Goal: Information Seeking & Learning: Learn about a topic

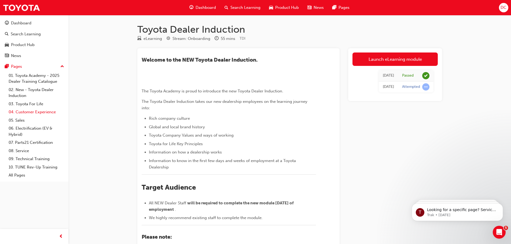
click at [36, 112] on link "04. Customer Experience" at bounding box center [36, 112] width 60 height 8
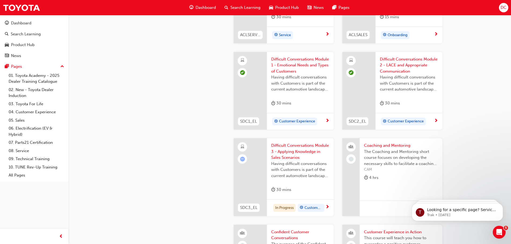
scroll to position [563, 0]
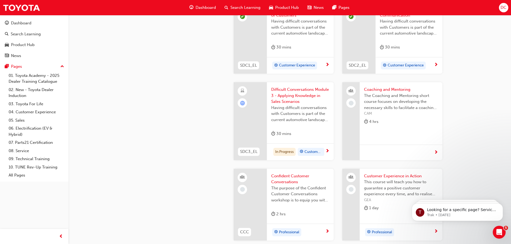
click at [243, 103] on span "learningRecordVerb_ATTEMPT-icon" at bounding box center [242, 103] width 5 height 5
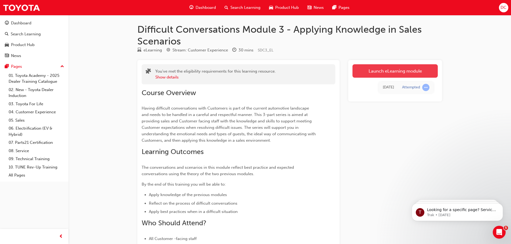
click at [380, 74] on link "Launch eLearning module" at bounding box center [395, 70] width 85 height 13
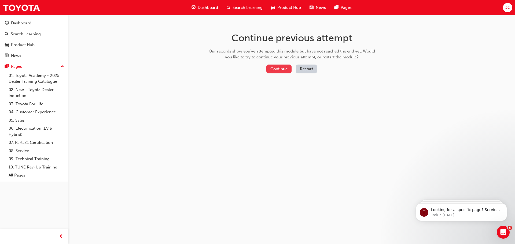
click at [281, 70] on button "Continue" at bounding box center [278, 69] width 25 height 9
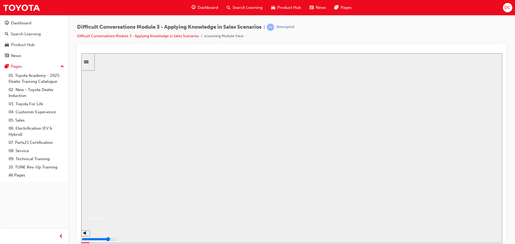
click at [102, 209] on button "Resume" at bounding box center [91, 212] width 20 height 6
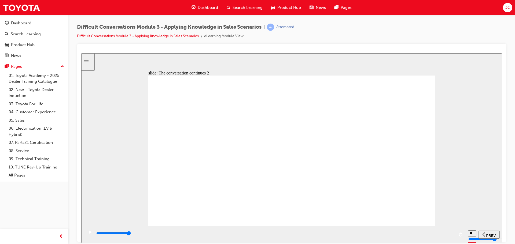
type input "10200"
radio input "true"
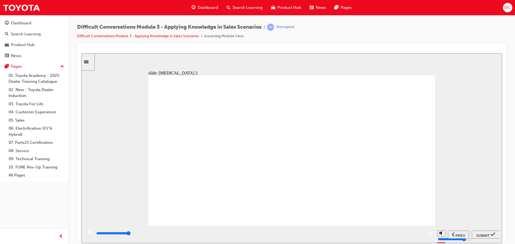
click at [482, 234] on span "SUBMIT" at bounding box center [482, 236] width 13 height 4
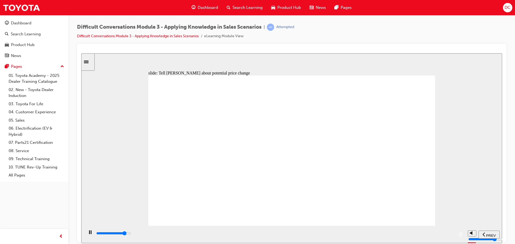
type input "12500"
